Goal: Use online tool/utility

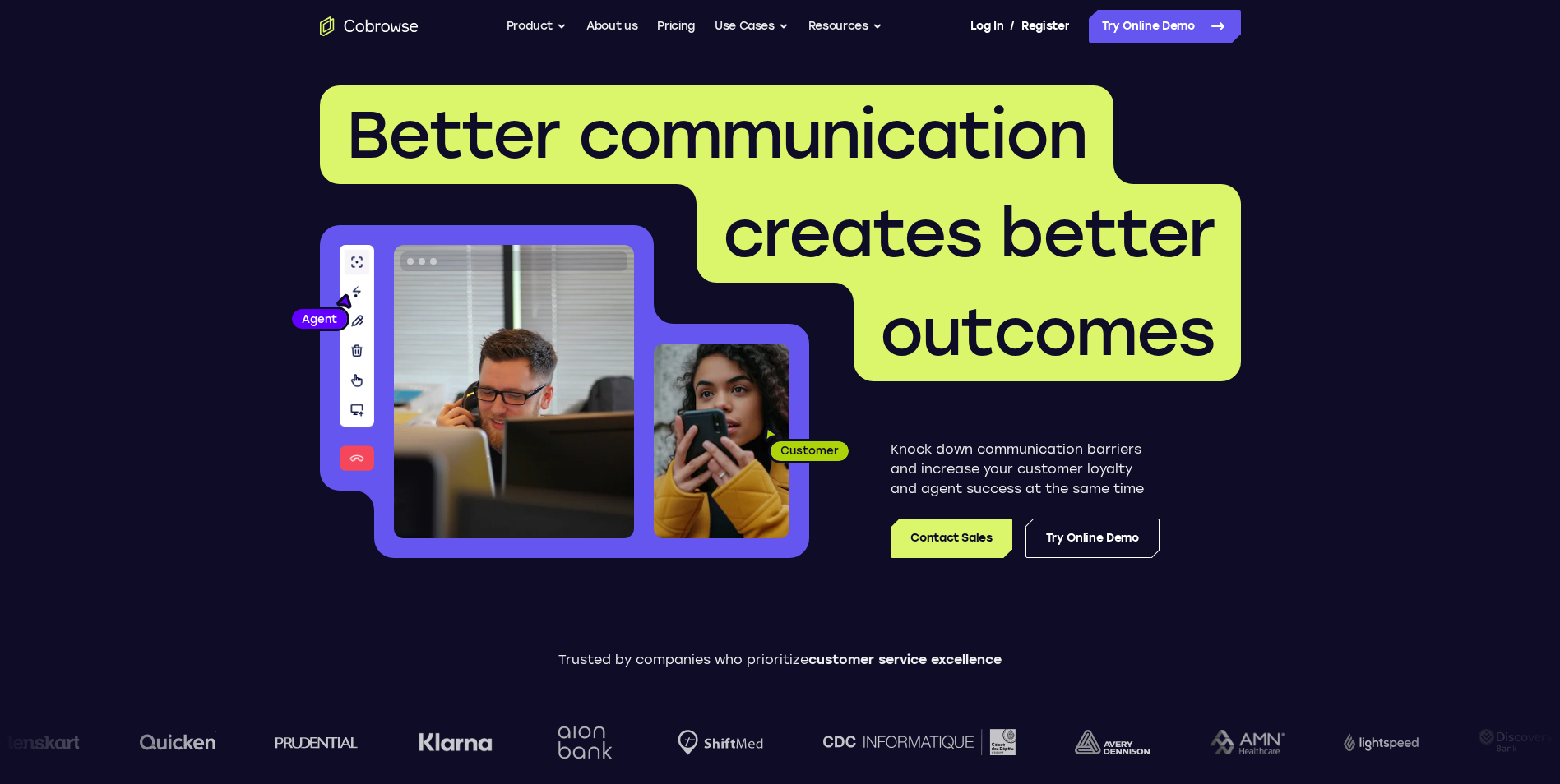
click at [1110, 547] on link "Try Online Demo" at bounding box center [1092, 538] width 134 height 39
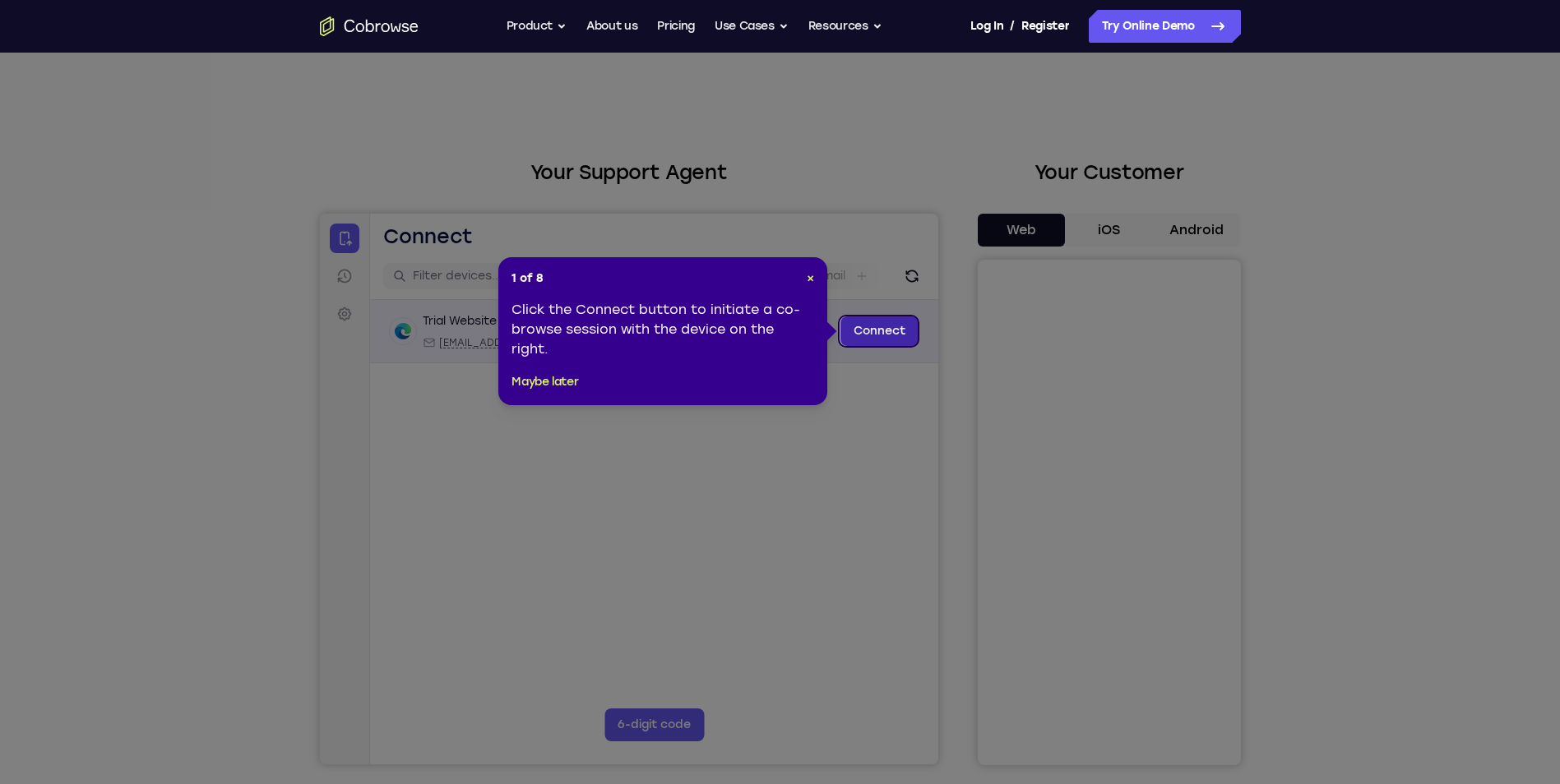
click at [882, 331] on link "Connect" at bounding box center [878, 331] width 78 height 30
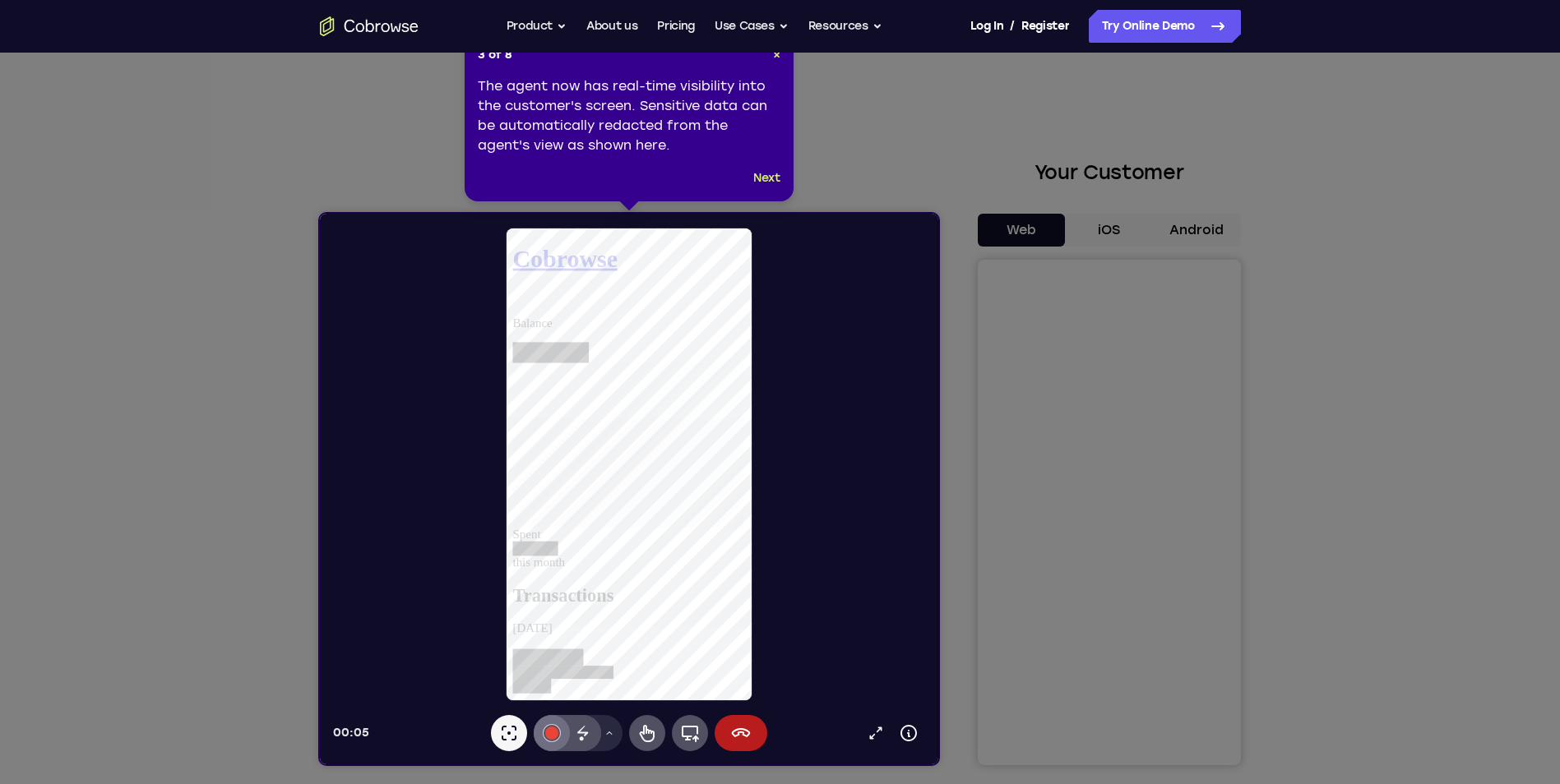
click at [550, 734] on div at bounding box center [550, 733] width 13 height 13
click at [583, 728] on icon at bounding box center [582, 733] width 20 height 20
click at [607, 727] on button "Drawing tools menu" at bounding box center [608, 733] width 27 height 36
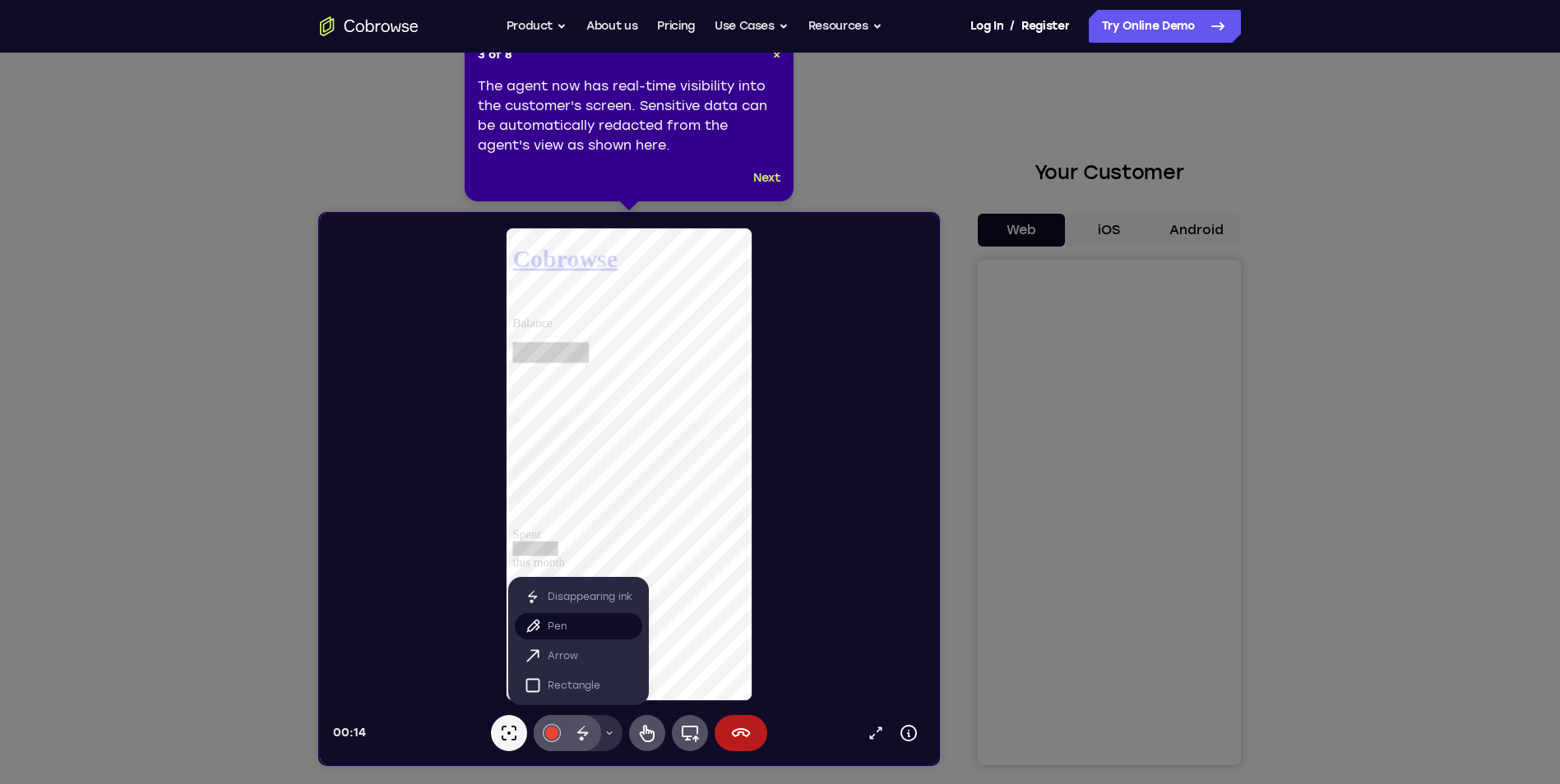
click at [563, 636] on button "Pen" at bounding box center [578, 626] width 128 height 27
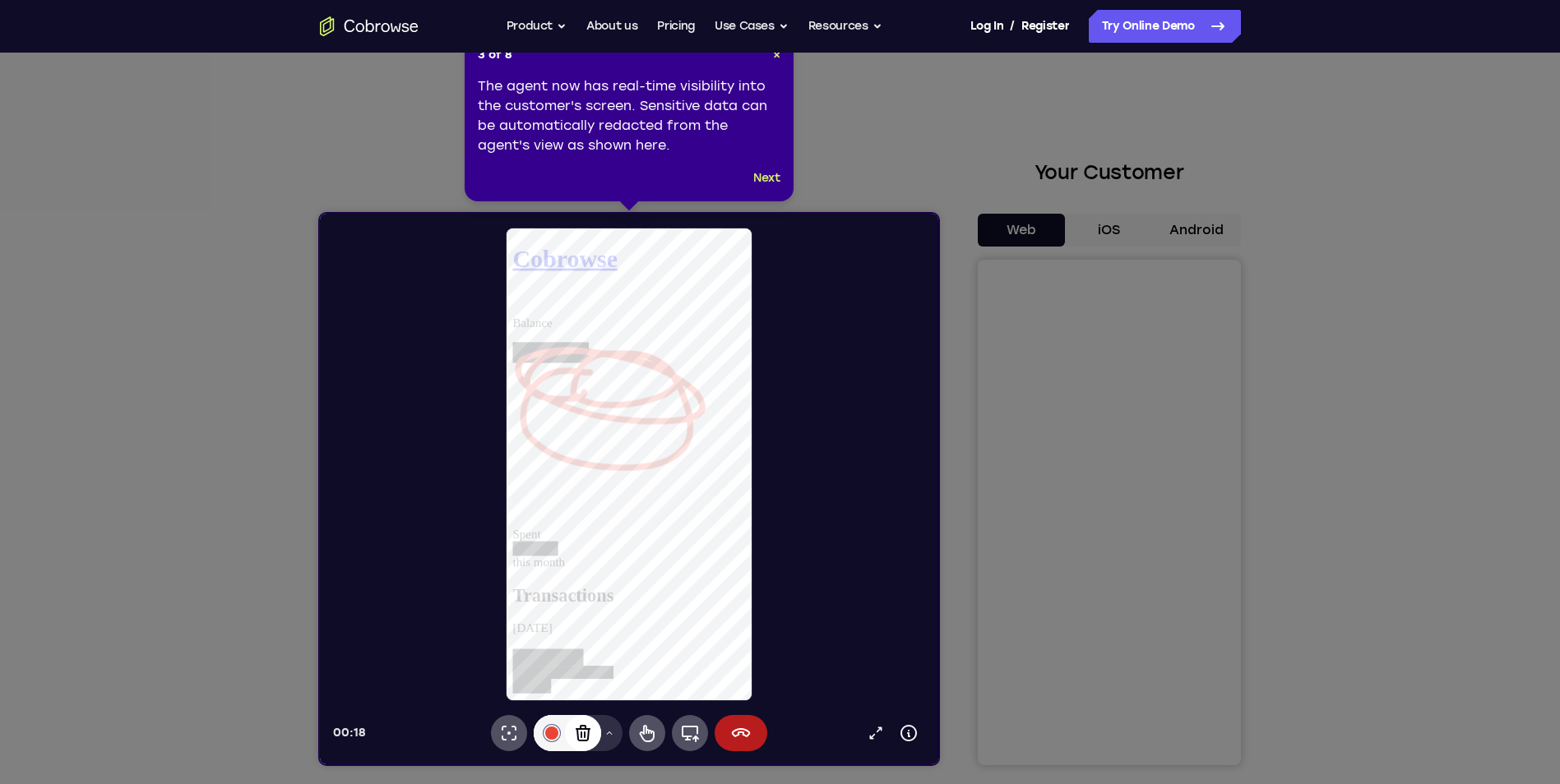
click at [587, 731] on icon at bounding box center [582, 733] width 15 height 16
click at [607, 730] on icon at bounding box center [609, 733] width 10 height 10
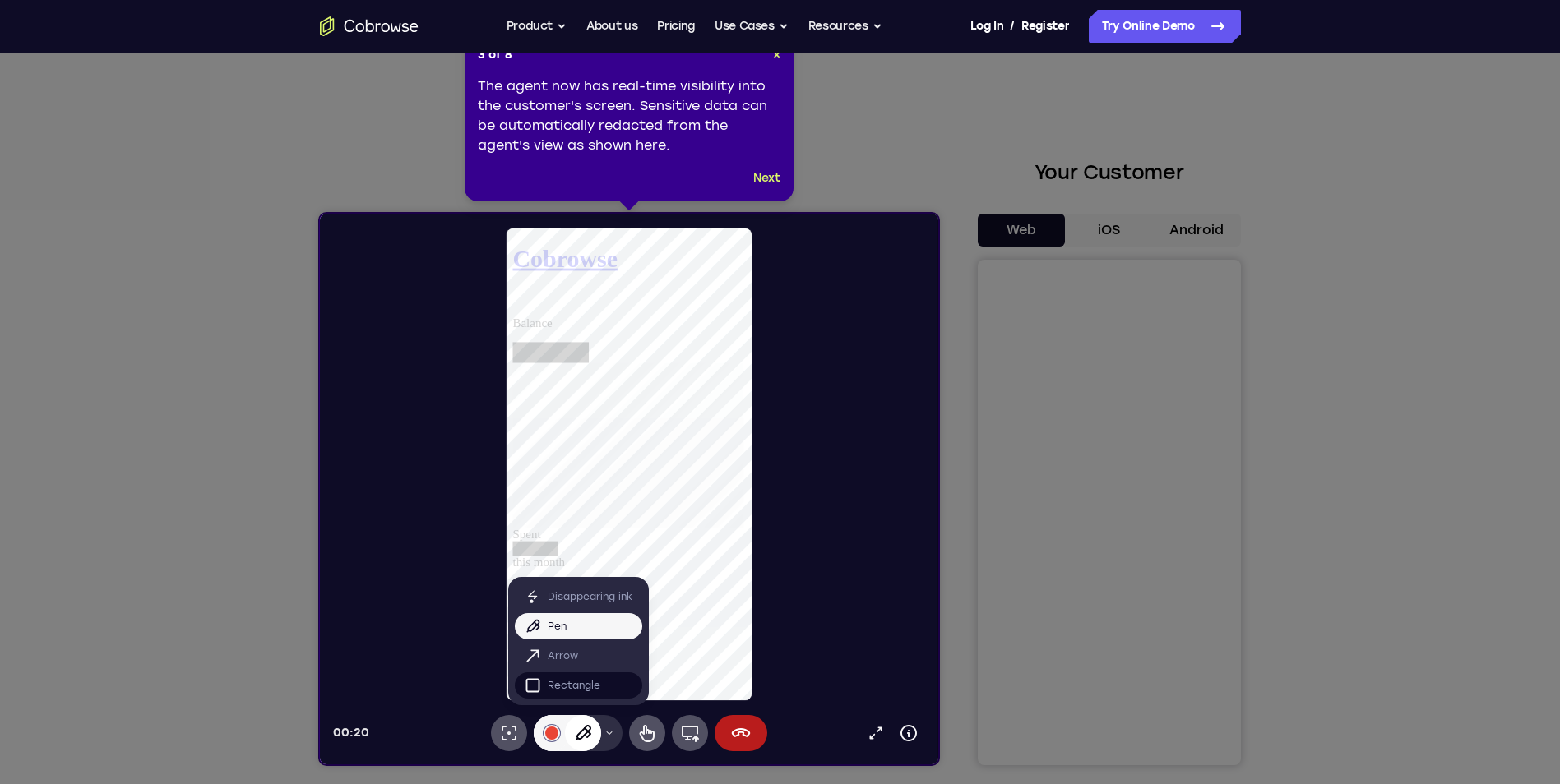
click at [565, 685] on p "Rectangle" at bounding box center [573, 685] width 52 height 16
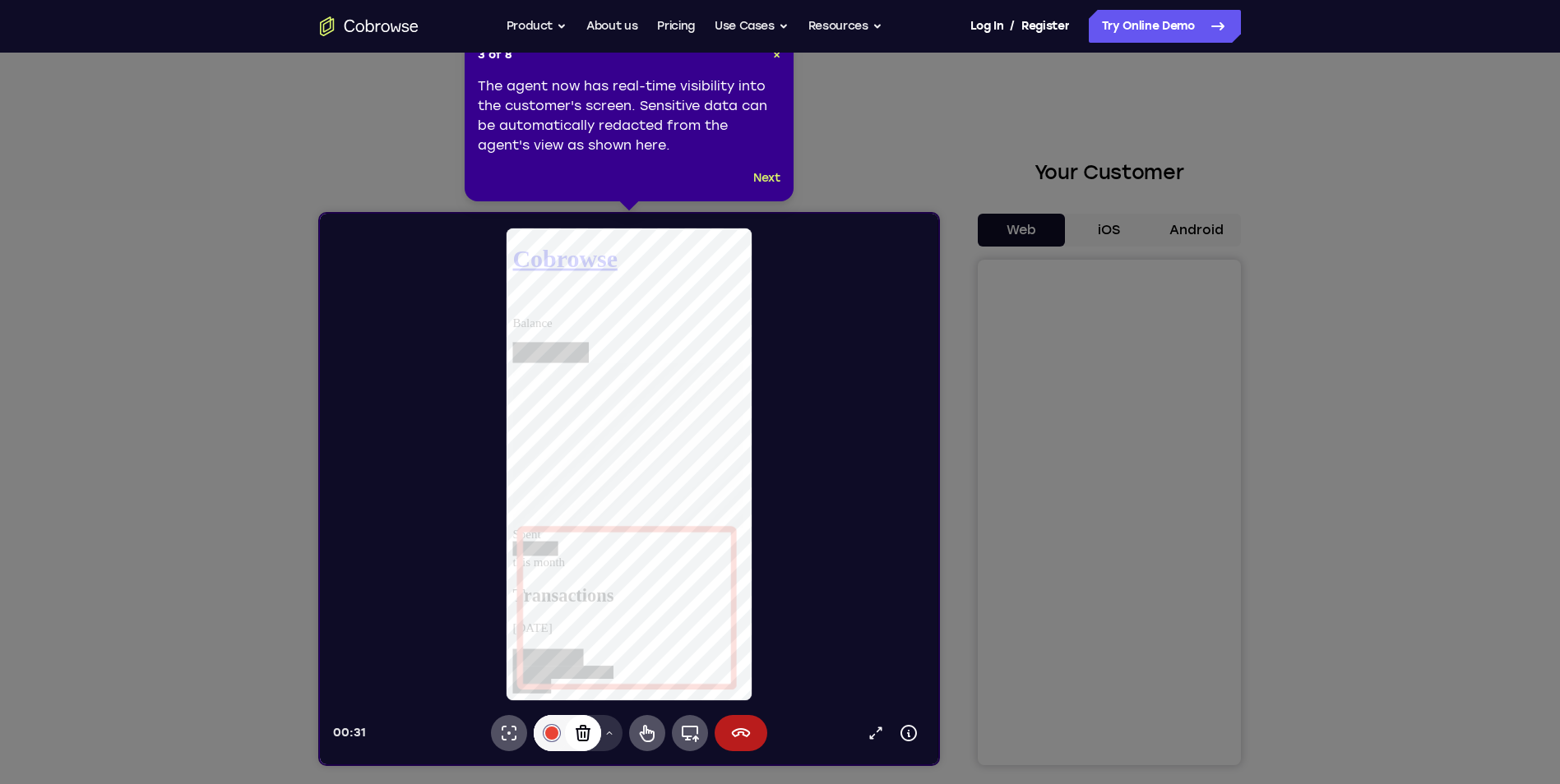
click at [589, 730] on icon at bounding box center [582, 733] width 20 height 20
click at [606, 736] on icon at bounding box center [609, 733] width 10 height 10
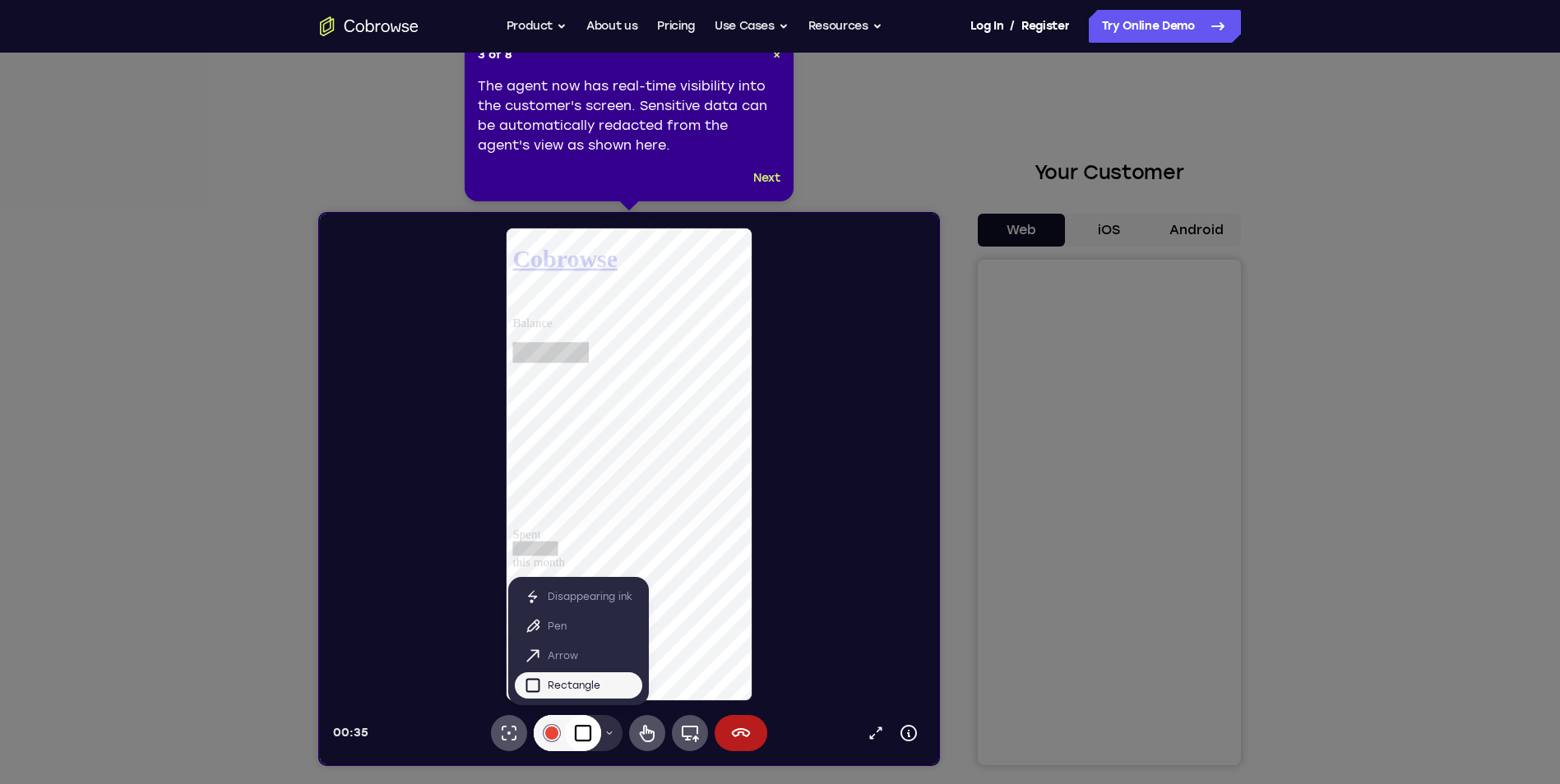
click at [606, 736] on icon at bounding box center [609, 733] width 10 height 10
